Goal: Communication & Community: Answer question/provide support

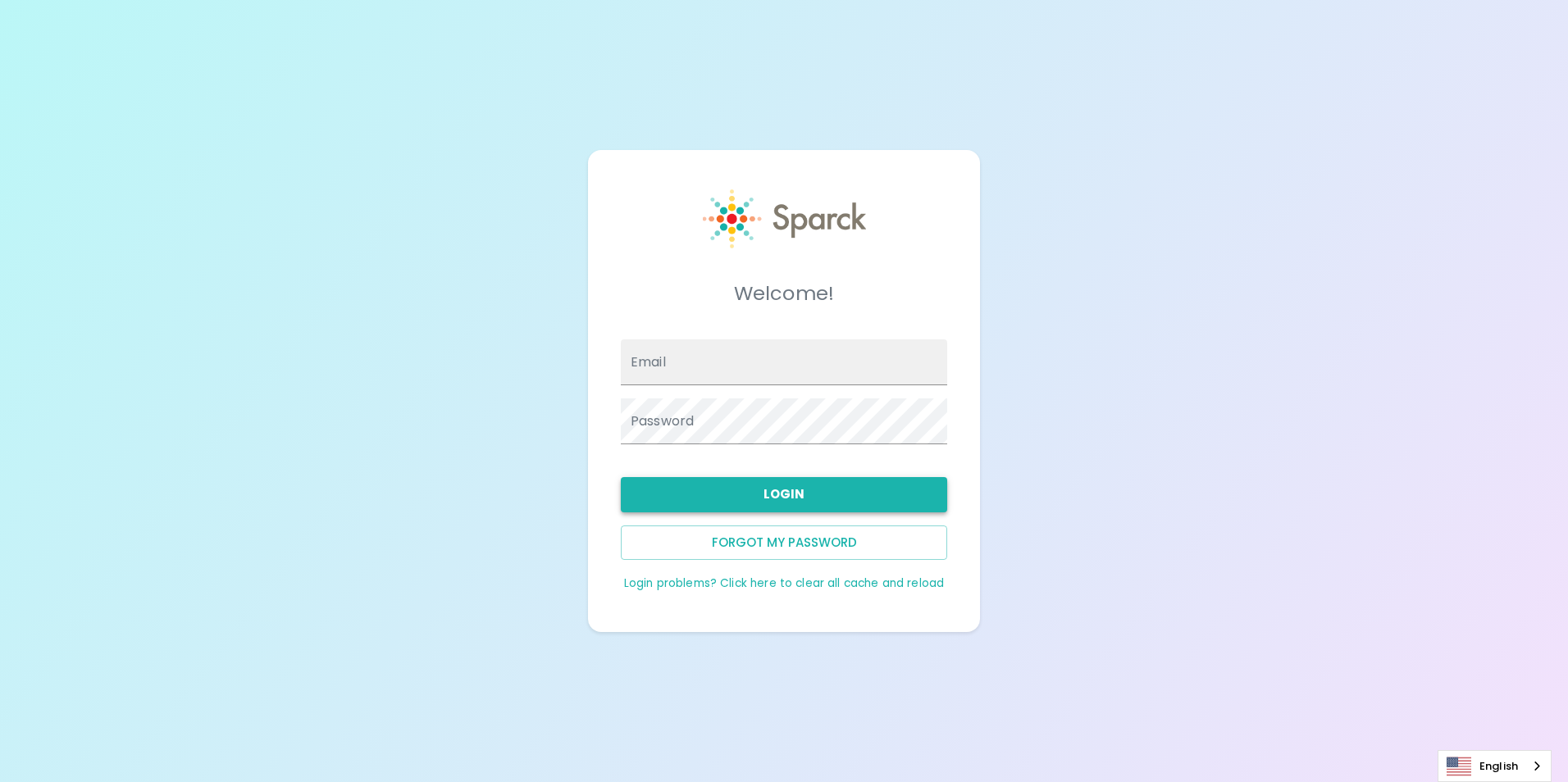
type input "[EMAIL_ADDRESS][DOMAIN_NAME]"
click at [772, 491] on button "Login" at bounding box center [784, 494] width 326 height 35
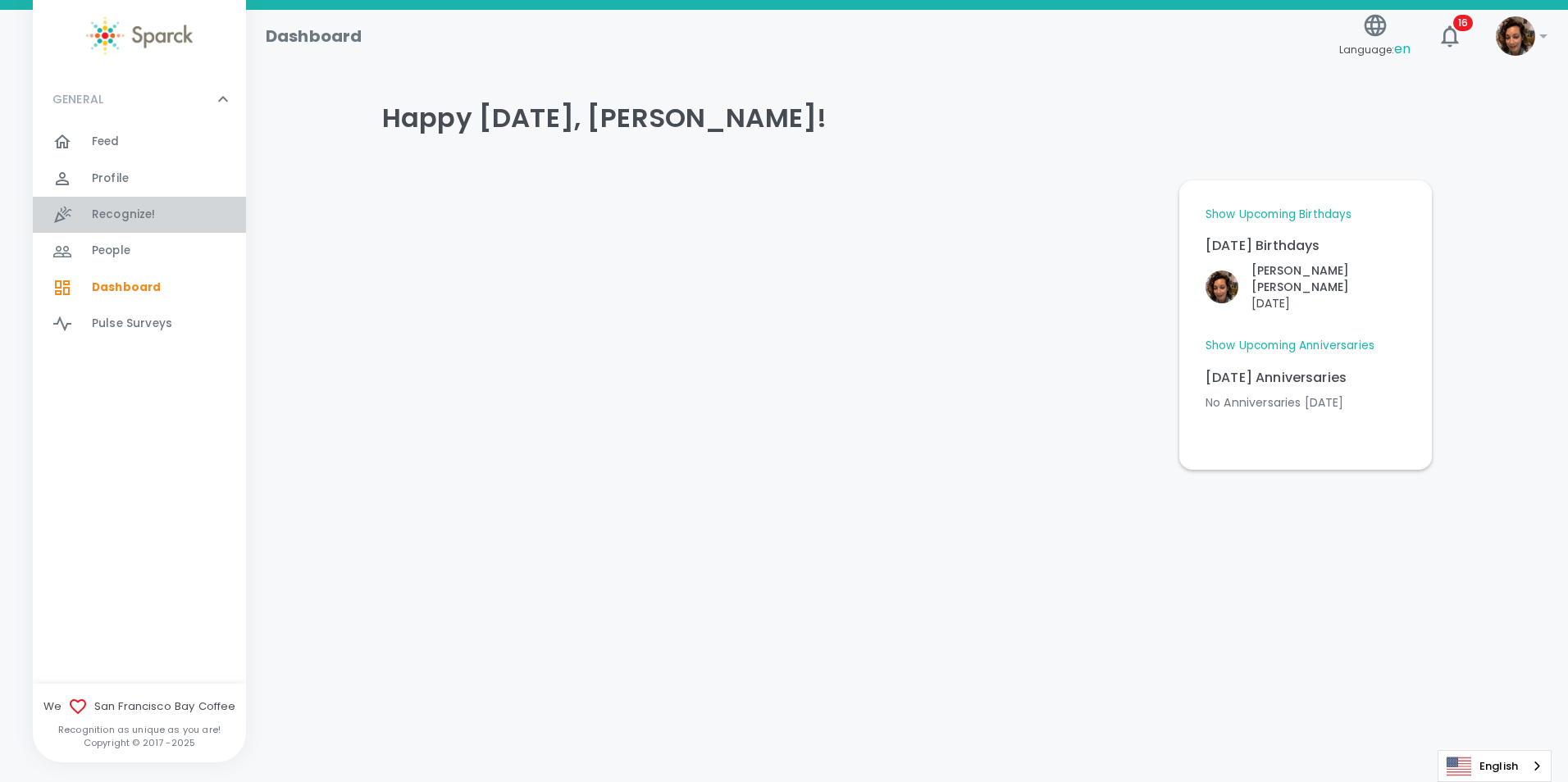
click at [150, 204] on span "Recognize! 0" at bounding box center [124, 214] width 64 height 23
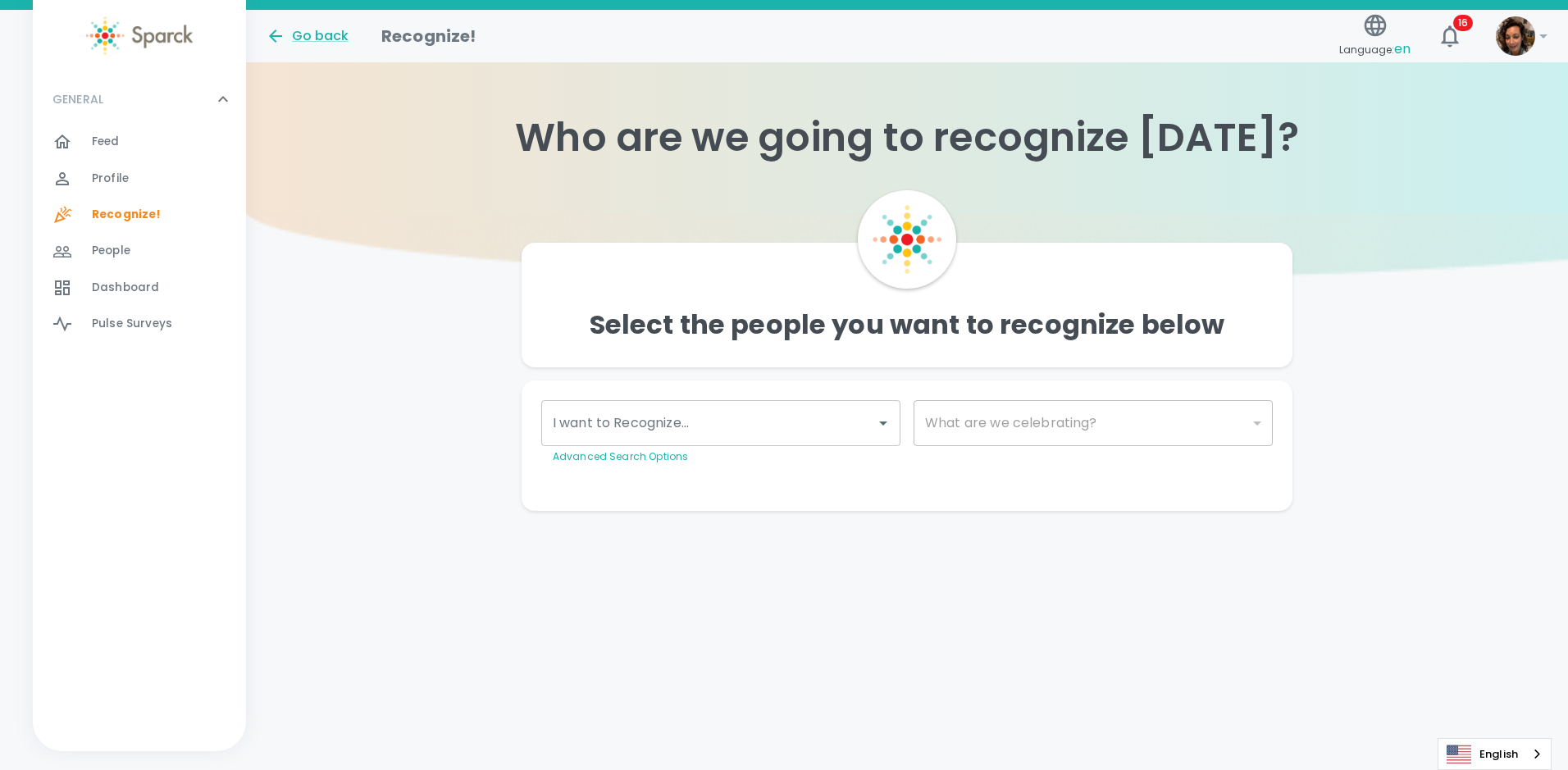
click at [665, 444] on div "I want to Recognize..." at bounding box center [721, 423] width 359 height 46
type input "[PERSON_NAME]"
click at [664, 474] on span "[PERSON_NAME]" at bounding box center [673, 472] width 111 height 19
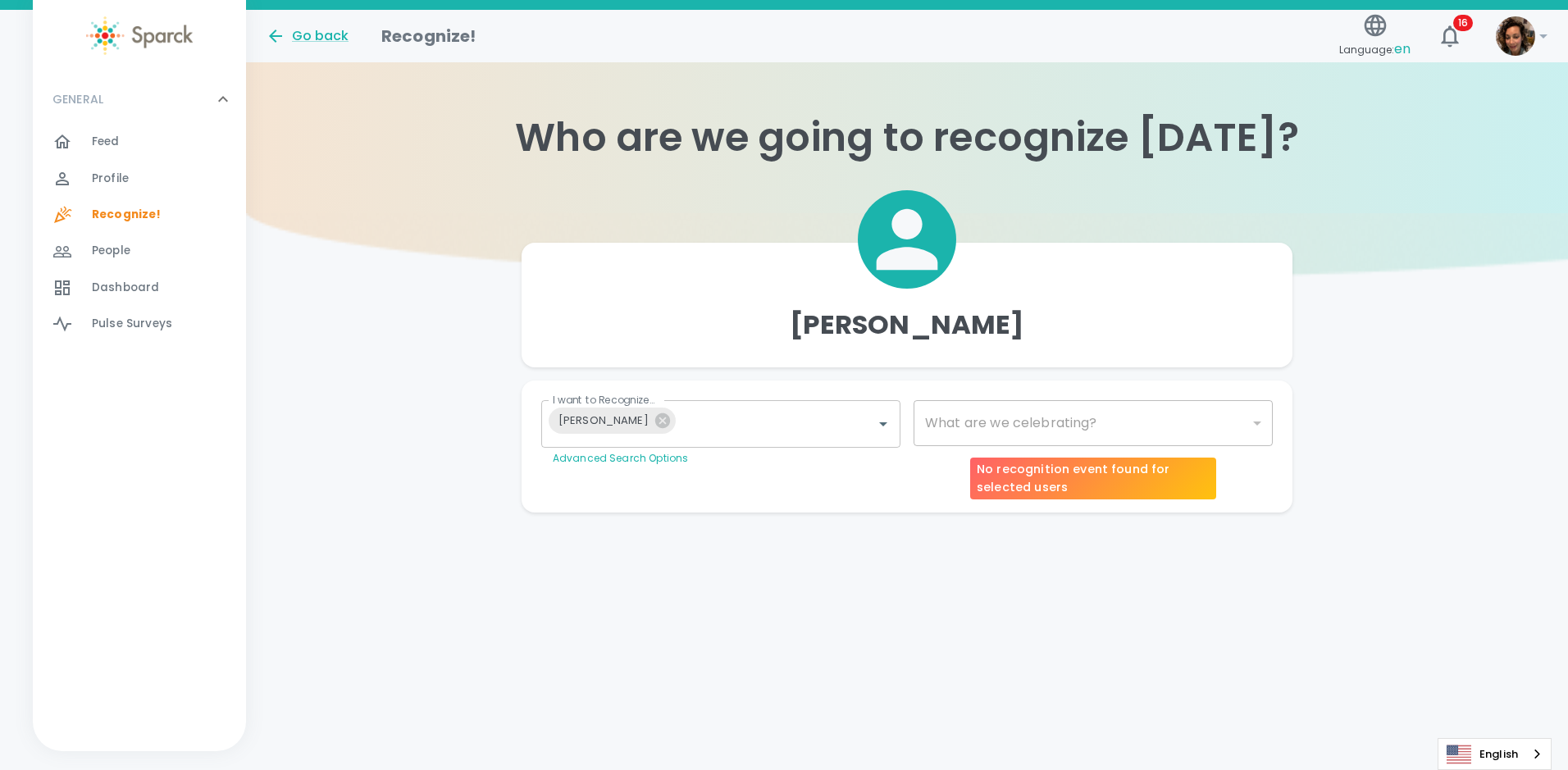
click at [1039, 426] on div "​" at bounding box center [1093, 423] width 359 height 46
click at [1040, 415] on div "​" at bounding box center [1093, 423] width 359 height 46
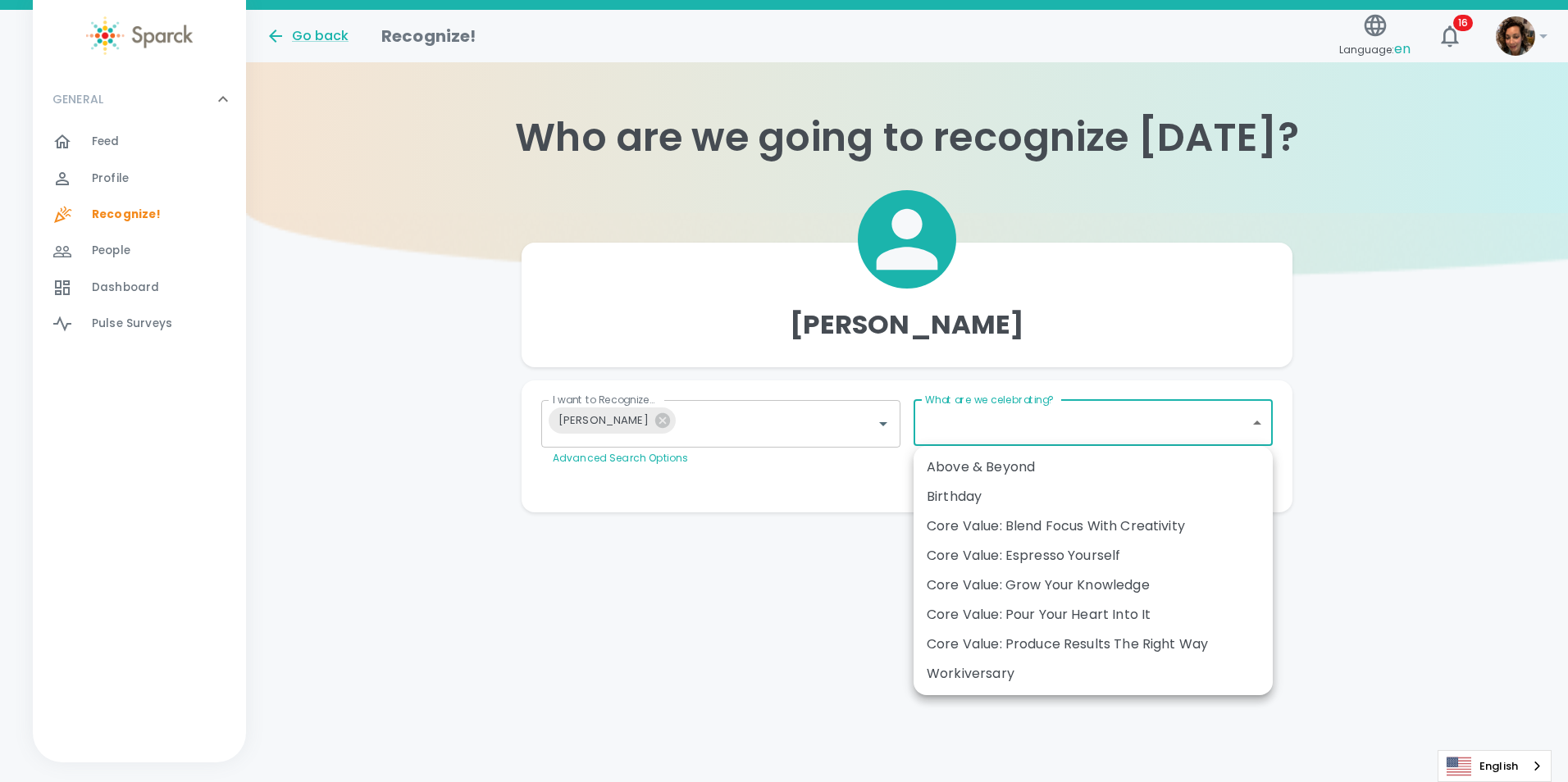
click at [1263, 419] on body "Skip Navigation Go back Recognize! Language: en 16 ! GENERAL 0 Feed 0 Profile 0…" at bounding box center [784, 288] width 1568 height 578
click at [1176, 619] on div "Core Value: Pour Your Heart Into It" at bounding box center [1094, 614] width 333 height 19
type input "2214"
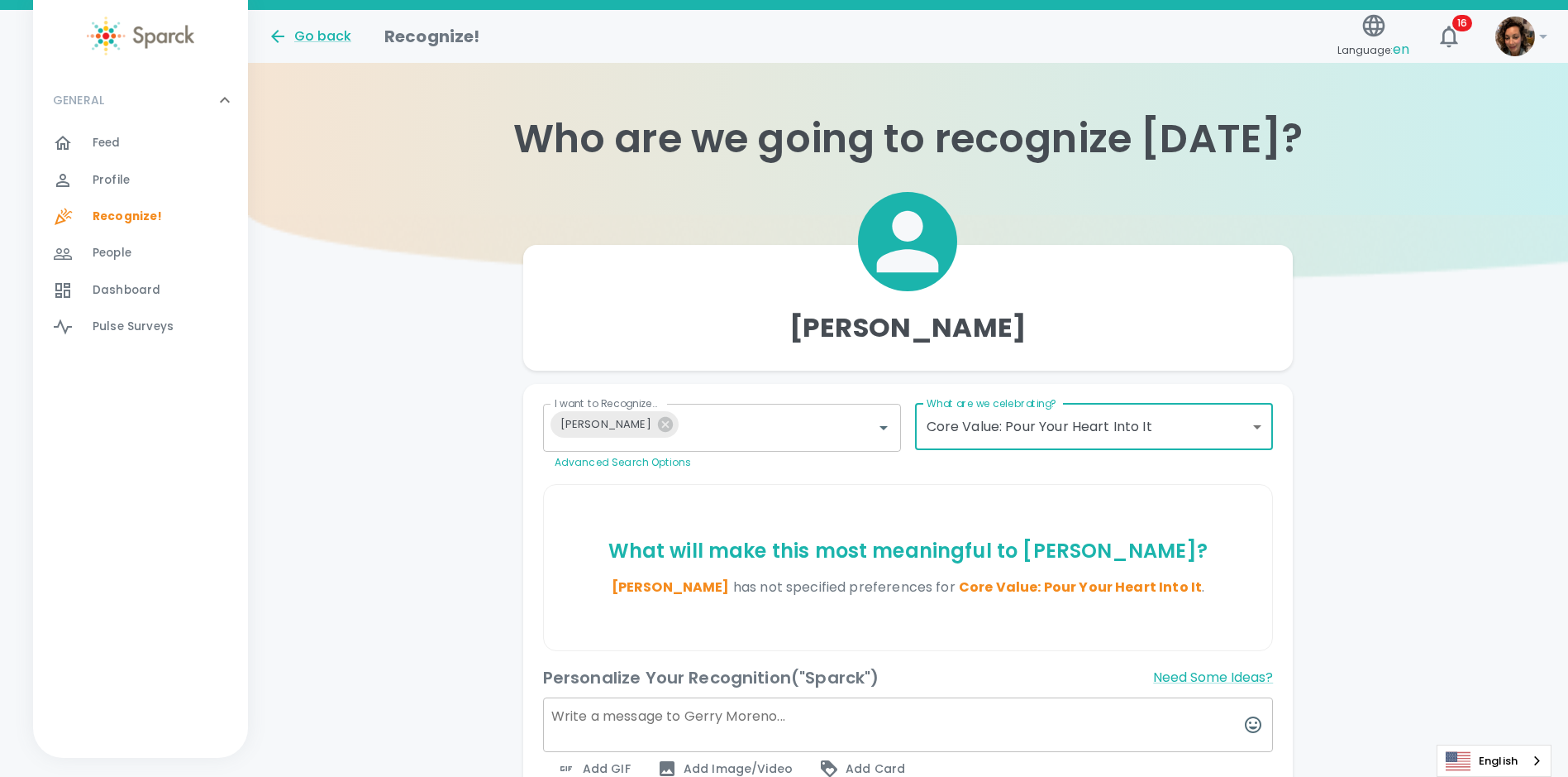
click at [597, 715] on textarea at bounding box center [908, 724] width 730 height 55
click at [957, 720] on textarea "[PERSON_NAME] is always so helpful when I have computer problems!" at bounding box center [908, 724] width 730 height 55
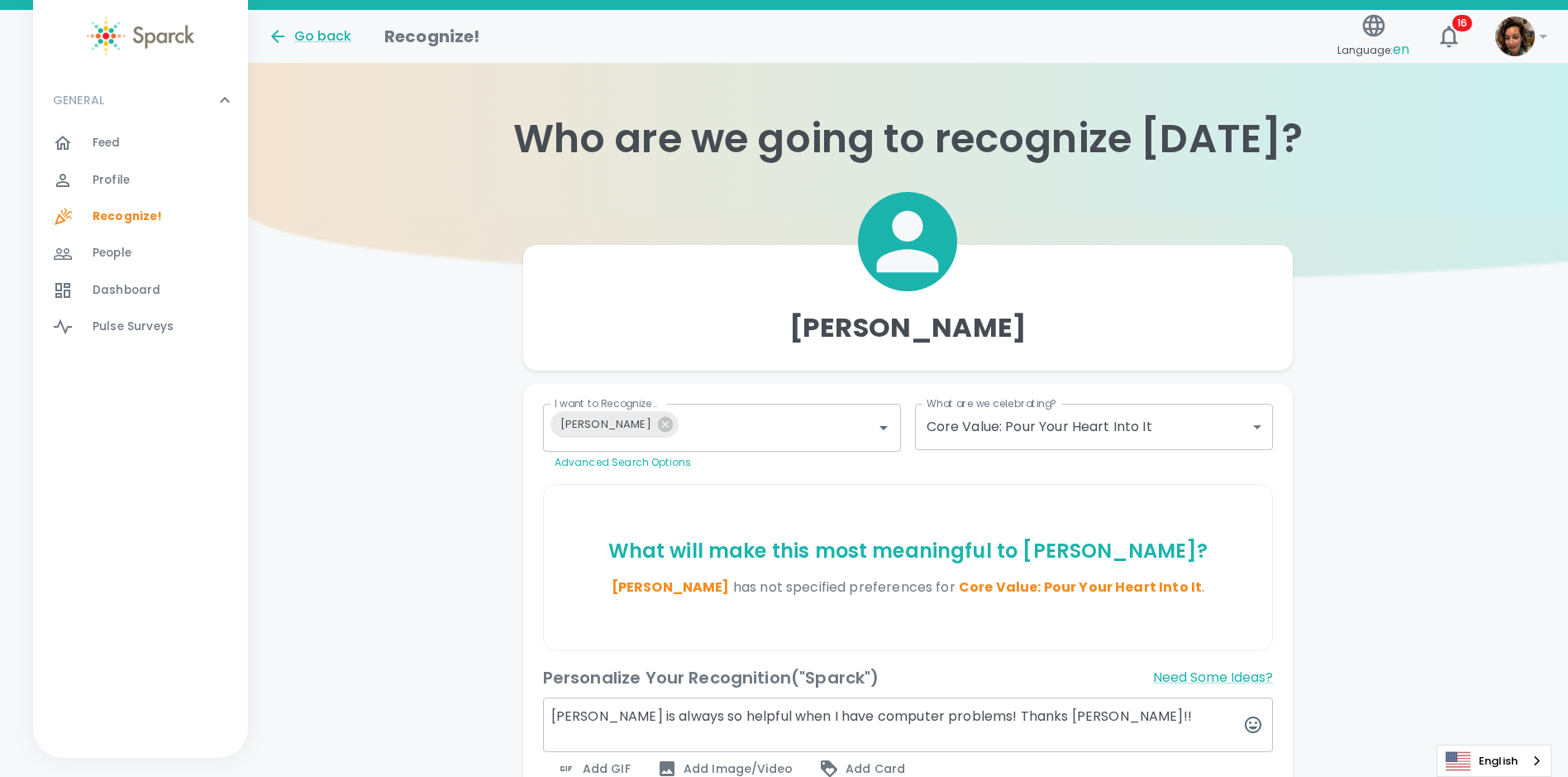
click at [1066, 710] on textarea "[PERSON_NAME] is always so helpful when I have computer problems! Thanks [PERSO…" at bounding box center [908, 724] width 730 height 55
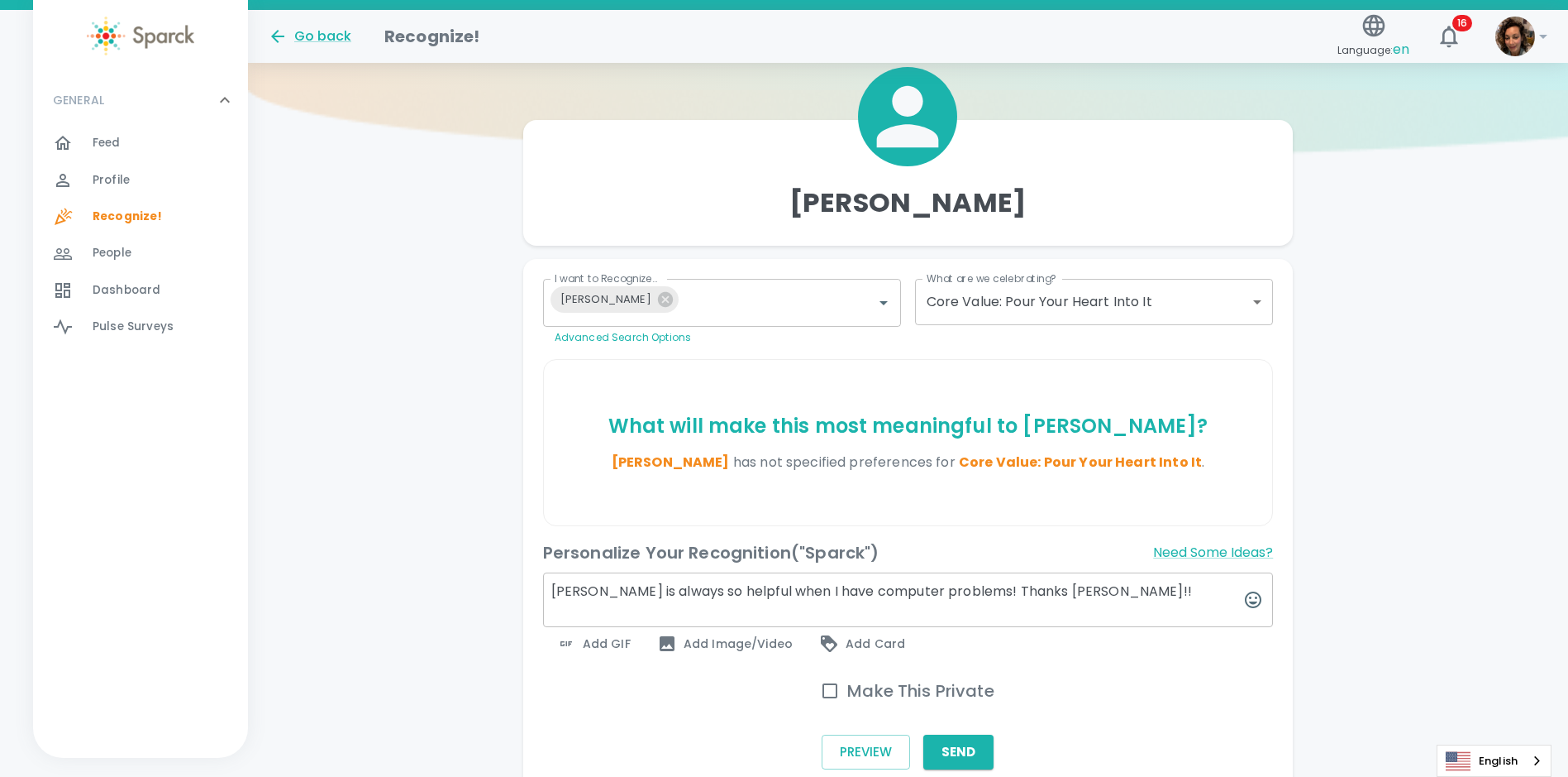
scroll to position [210, 0]
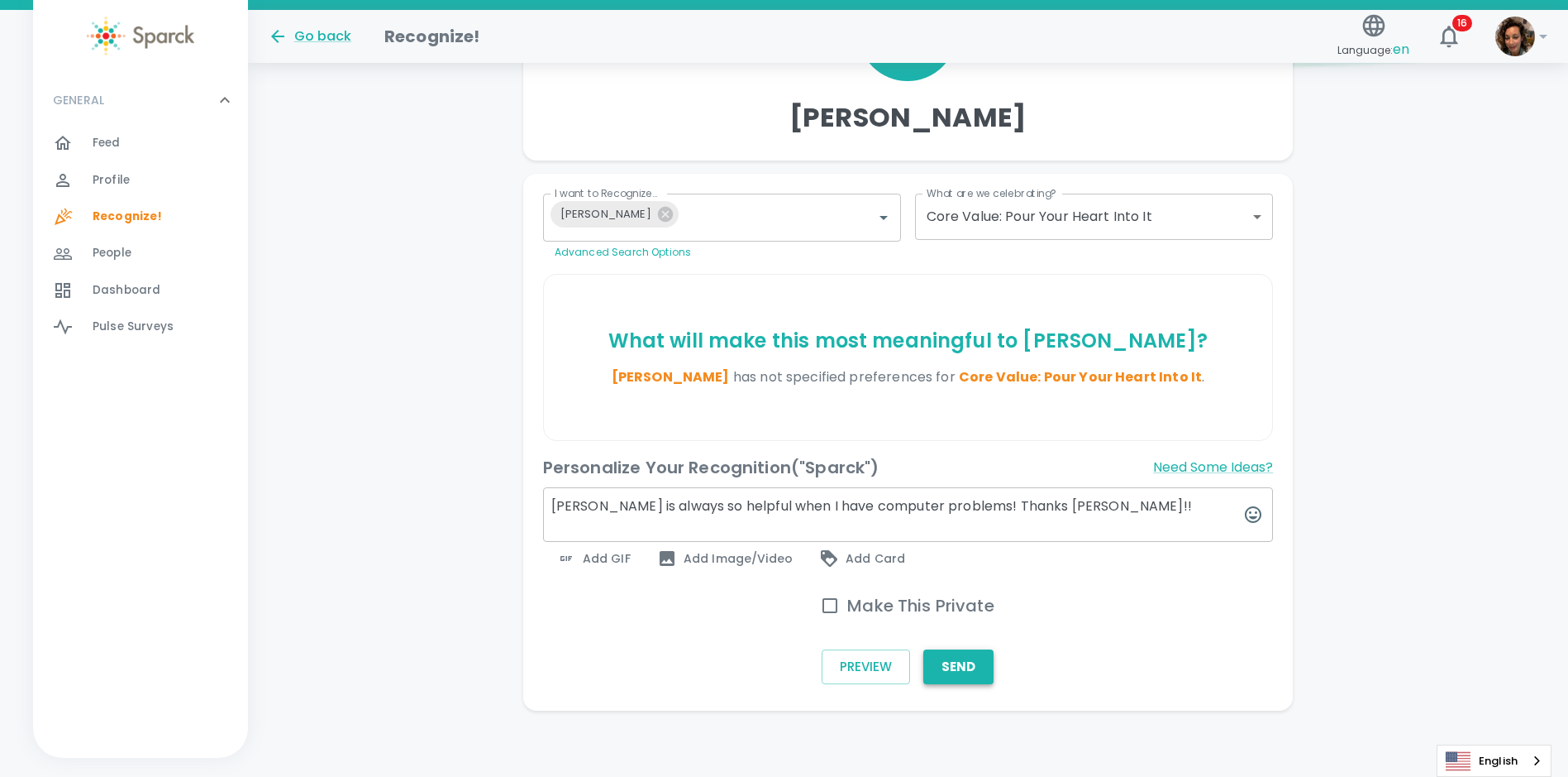
type textarea "[PERSON_NAME] is always so helpful when I have computer problems! Thanks [PERSO…"
click at [965, 676] on button "Send" at bounding box center [959, 667] width 70 height 35
